Goal: Find specific page/section: Find specific page/section

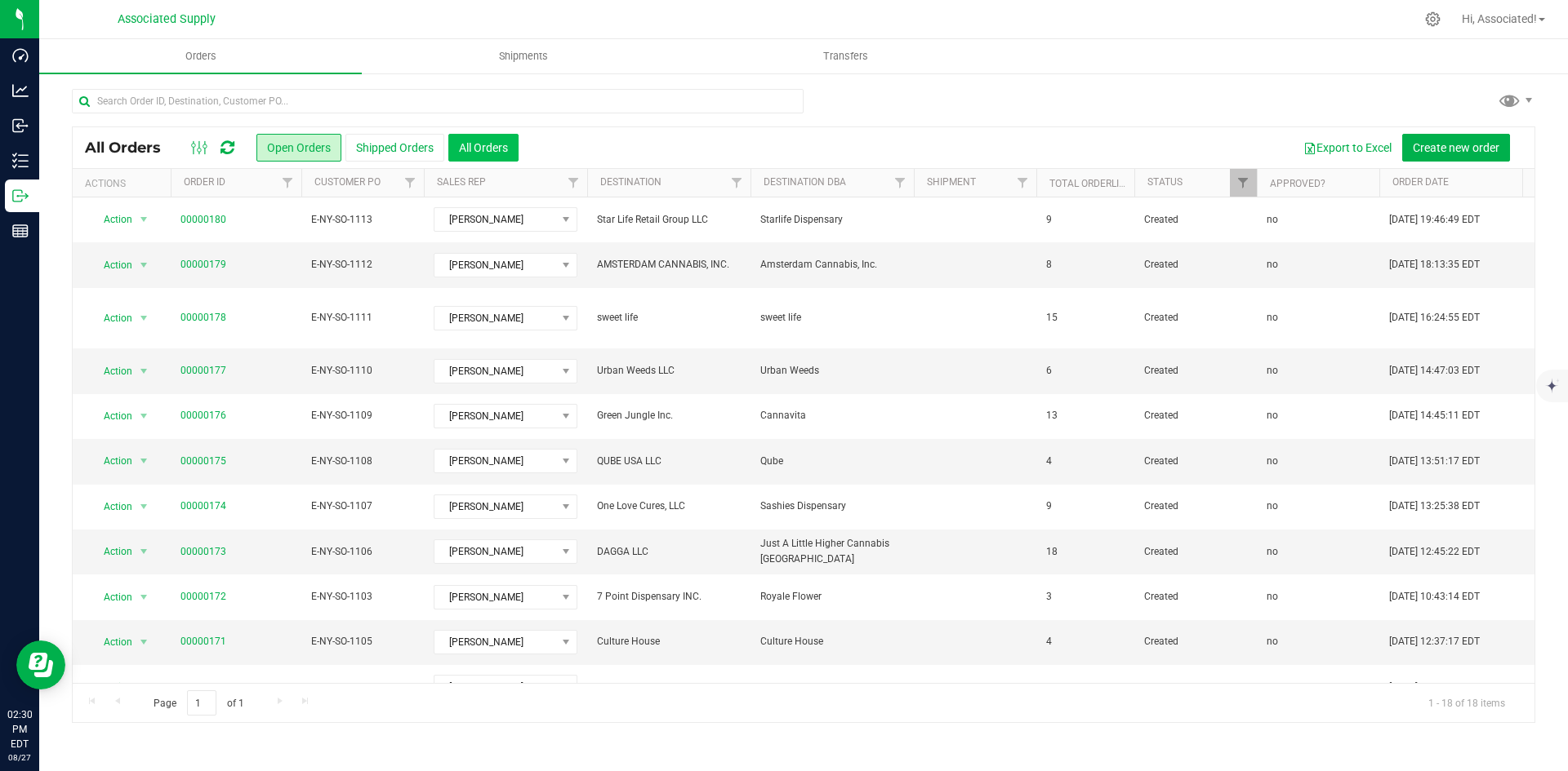
click at [509, 138] on button "All Orders" at bounding box center [484, 147] width 70 height 28
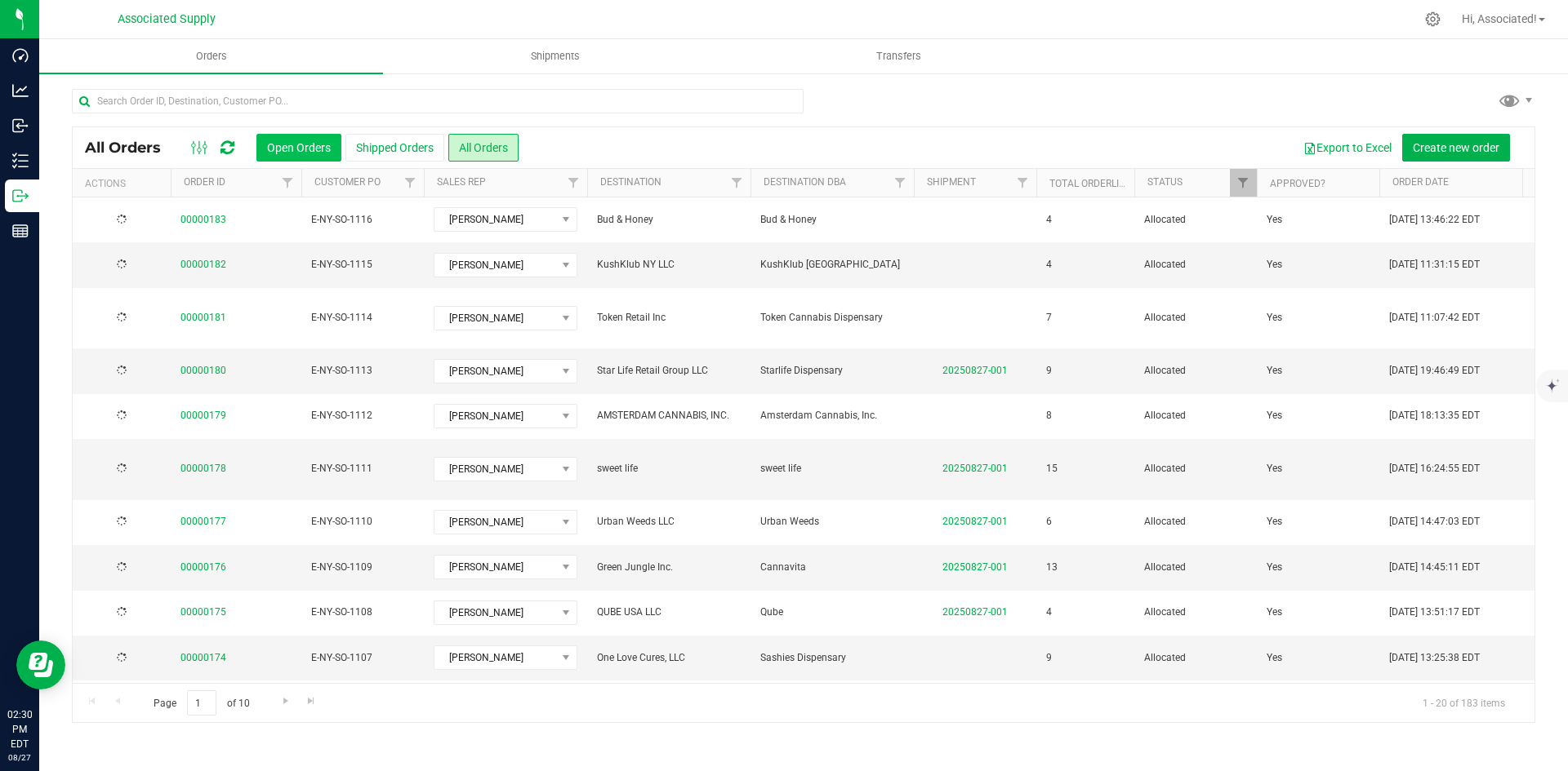
click at [298, 149] on button "Open Orders" at bounding box center [298, 147] width 85 height 28
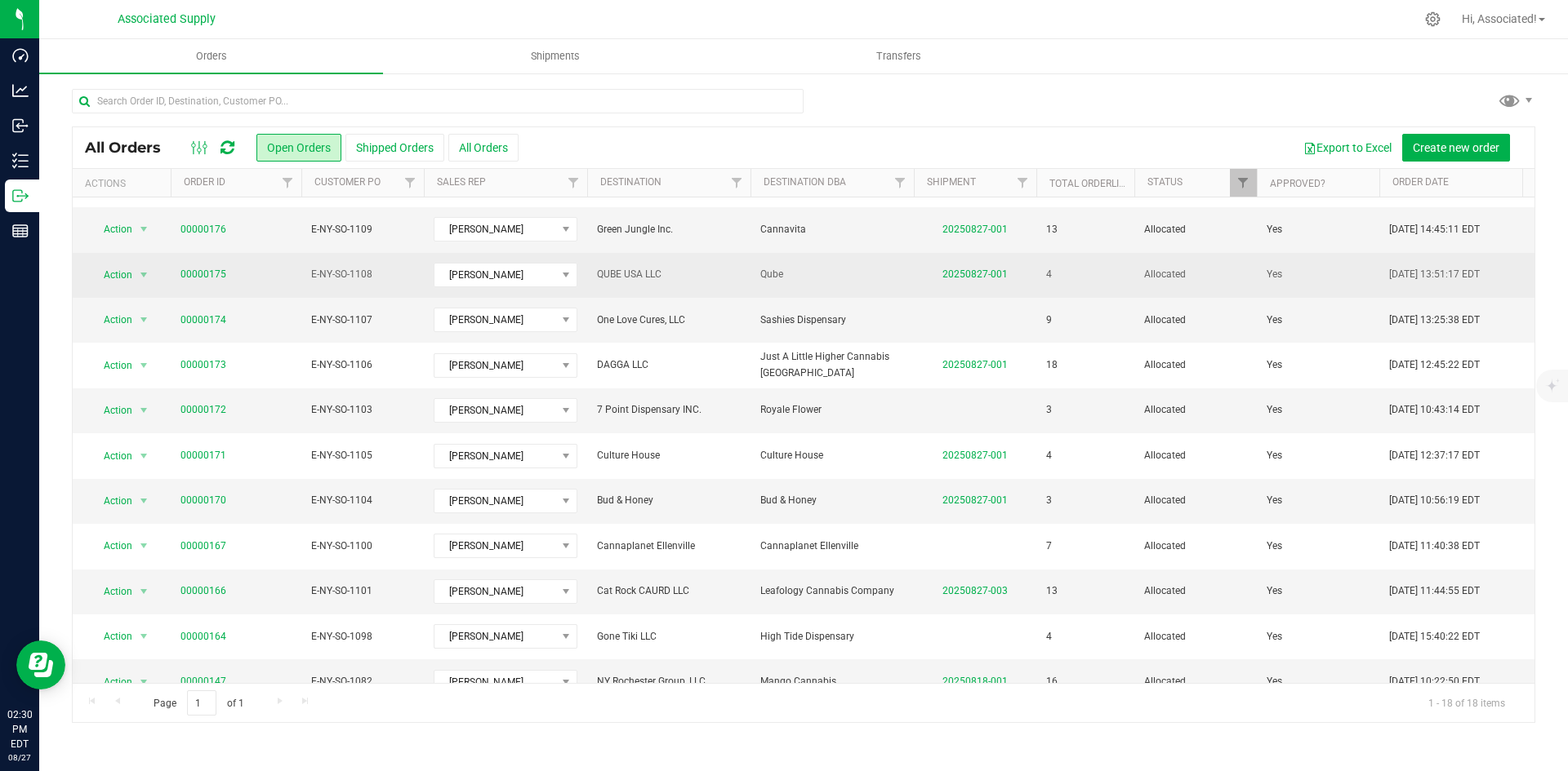
scroll to position [340, 0]
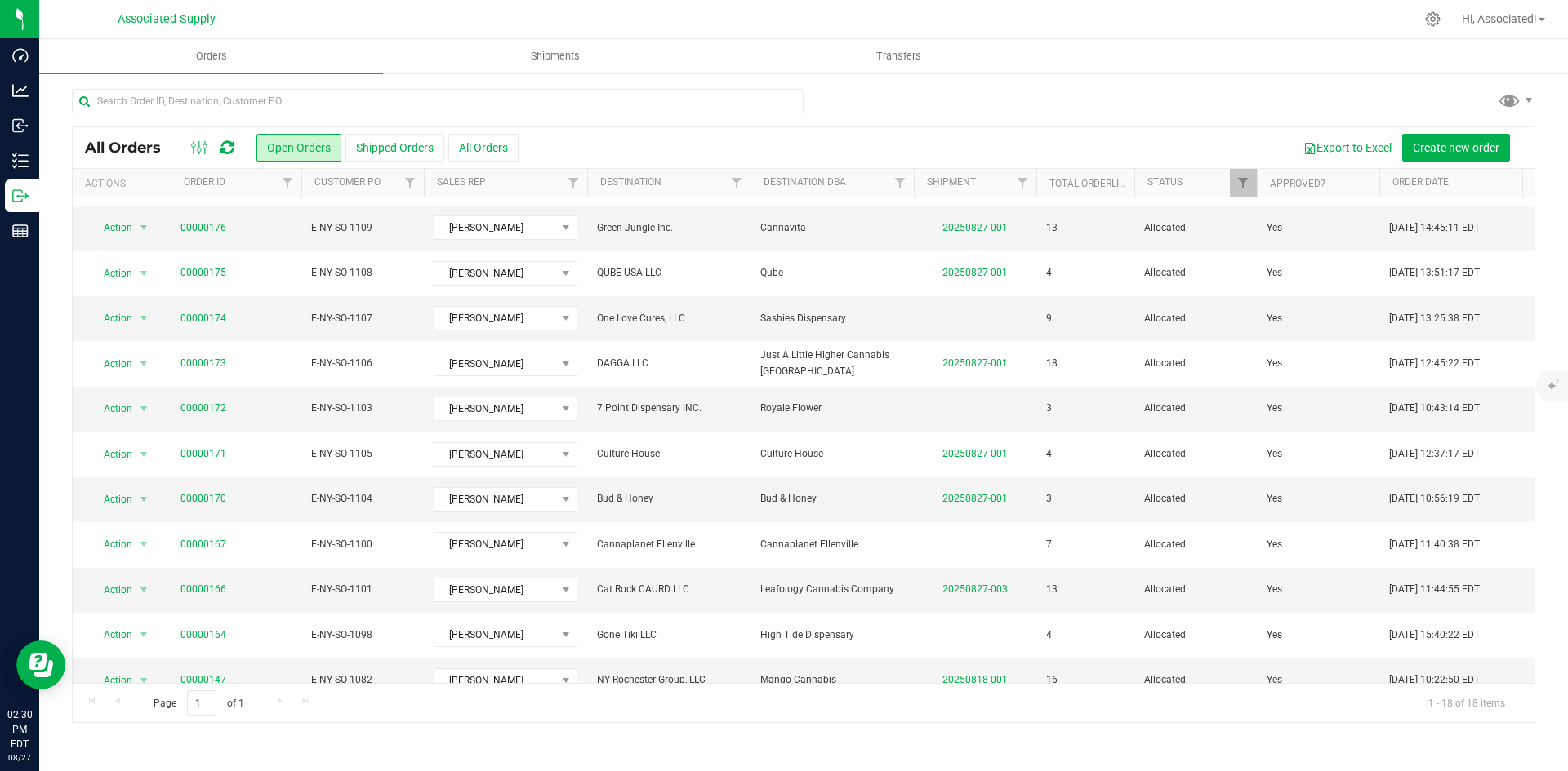
click at [993, 183] on th "Shipment" at bounding box center [975, 183] width 122 height 29
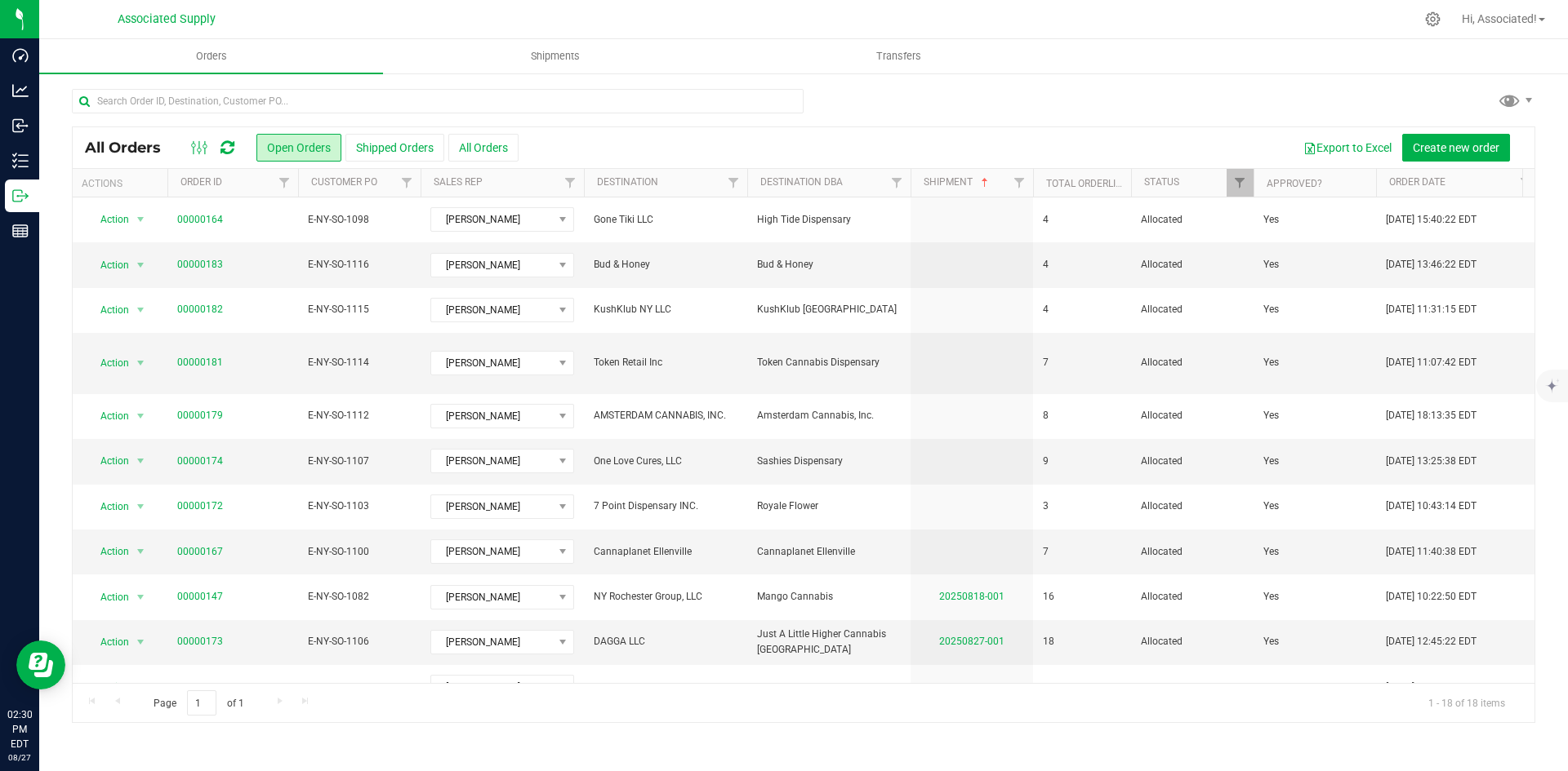
scroll to position [0, 80]
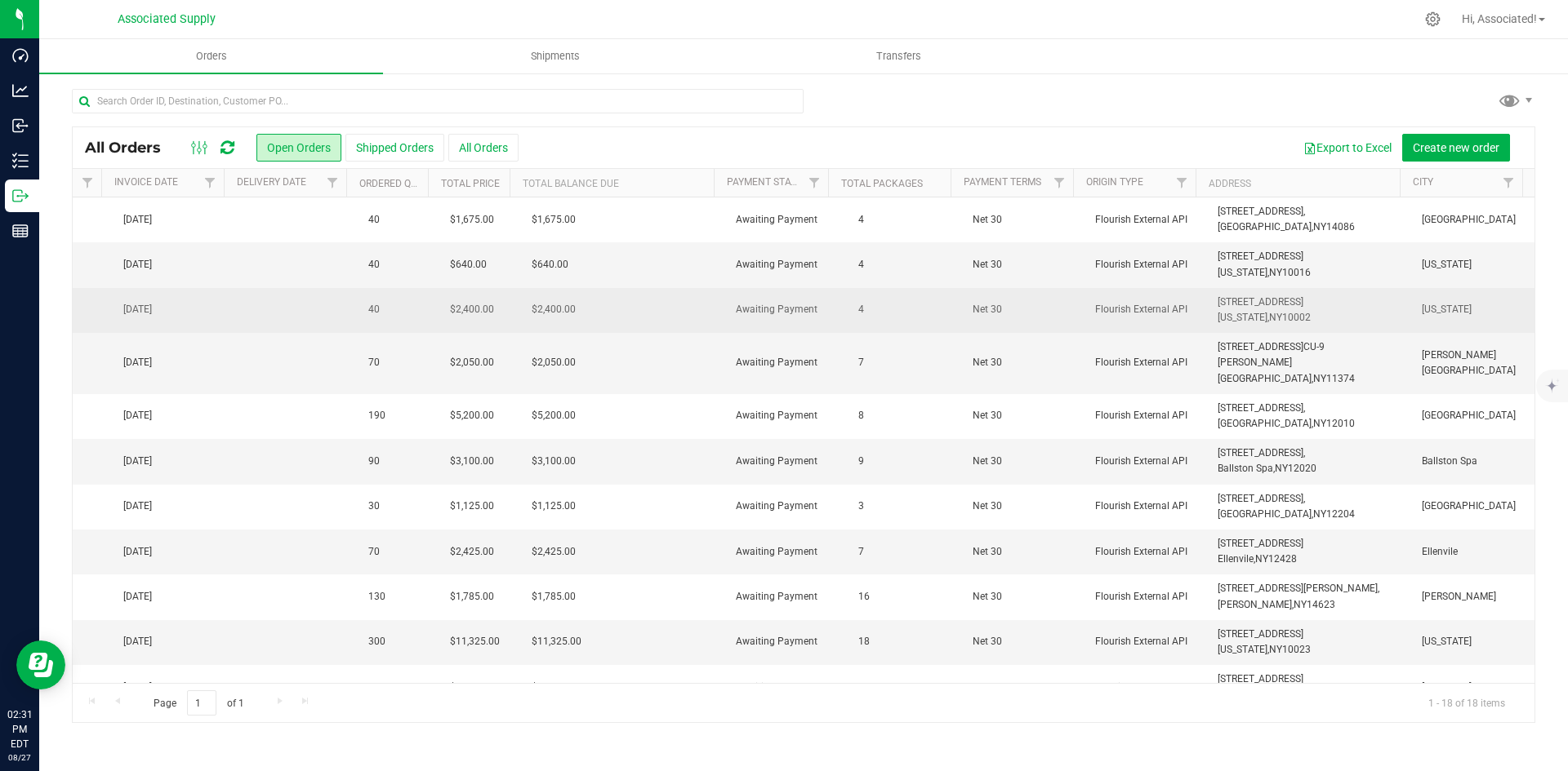
drag, startPoint x: 1302, startPoint y: 313, endPoint x: 1203, endPoint y: 306, distance: 99.2
click at [1207, 306] on td "[STREET_ADDRESS] [US_STATE], [GEOGRAPHIC_DATA] 10002" at bounding box center [1309, 311] width 204 height 45
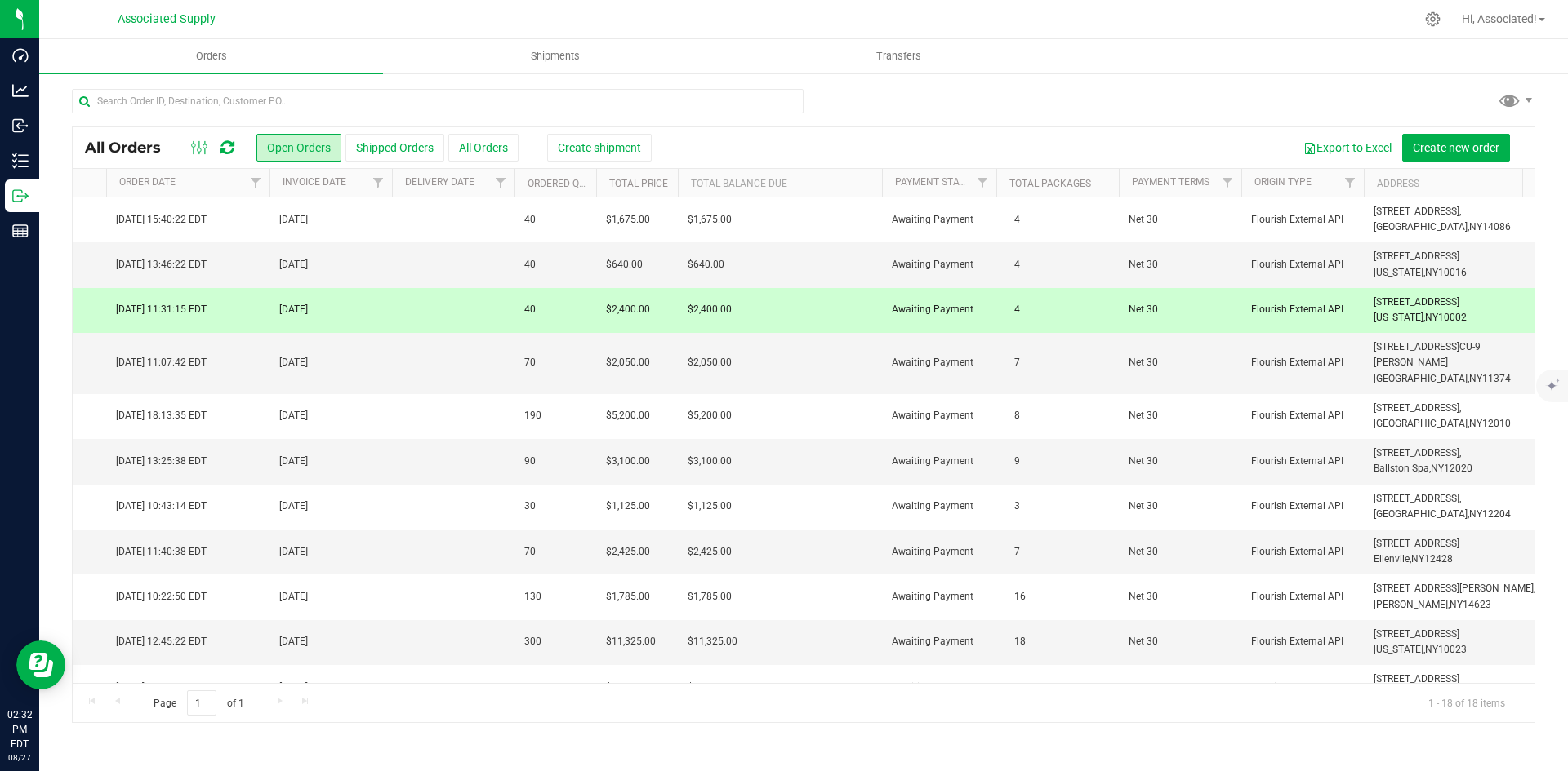
scroll to position [0, 1441]
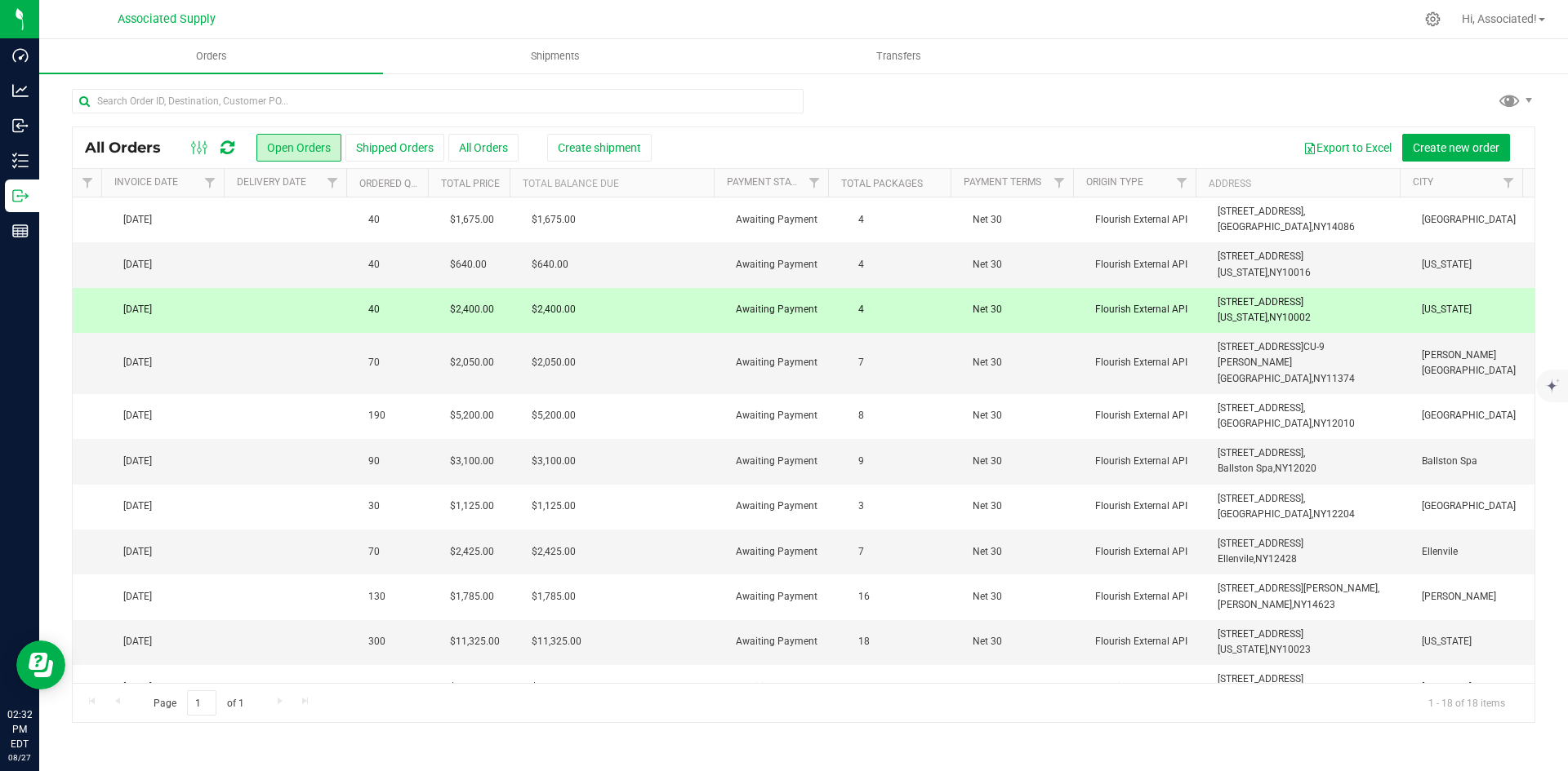
copy span "[STREET_ADDRESS][US_STATE]"
drag, startPoint x: 1317, startPoint y: 364, endPoint x: 1222, endPoint y: 351, distance: 95.9
click at [1207, 358] on td "[STREET_ADDRESS] CU-9 [PERSON_NAME][GEOGRAPHIC_DATA], [GEOGRAPHIC_DATA] 11374" at bounding box center [1309, 364] width 204 height 61
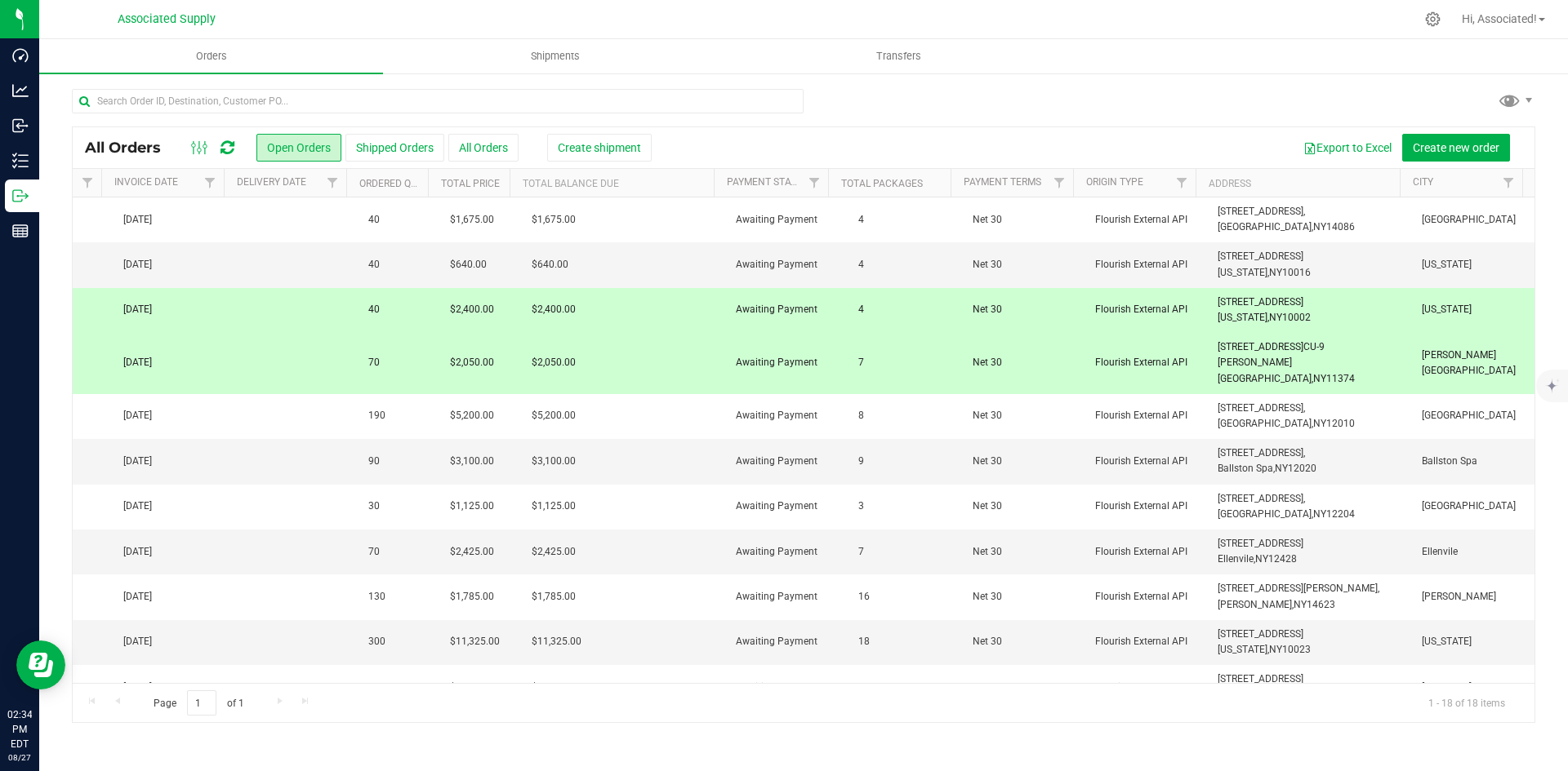
copy span "[STREET_ADDRESS][PERSON_NAME]"
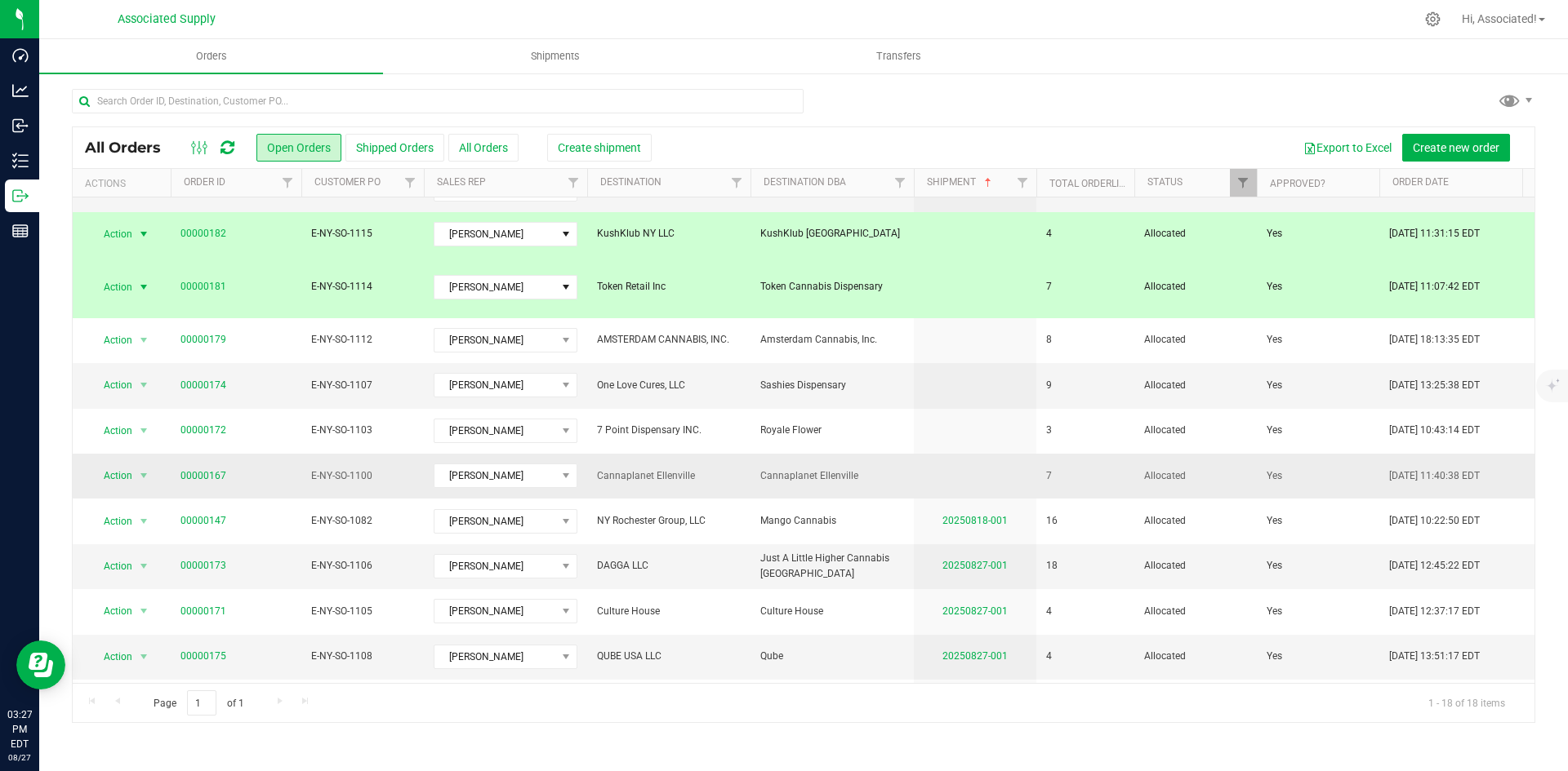
scroll to position [0, 0]
